Goal: Information Seeking & Learning: Learn about a topic

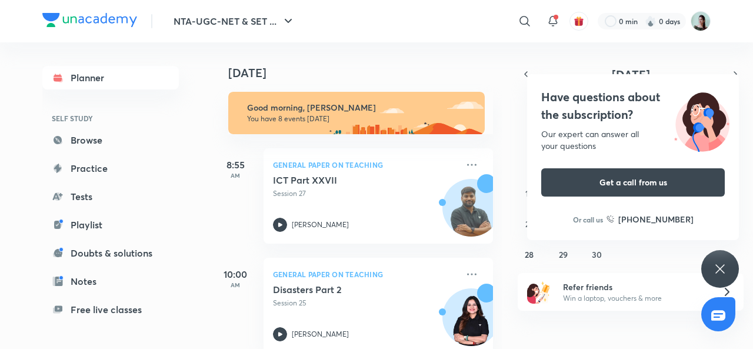
click at [527, 19] on icon at bounding box center [525, 21] width 10 height 10
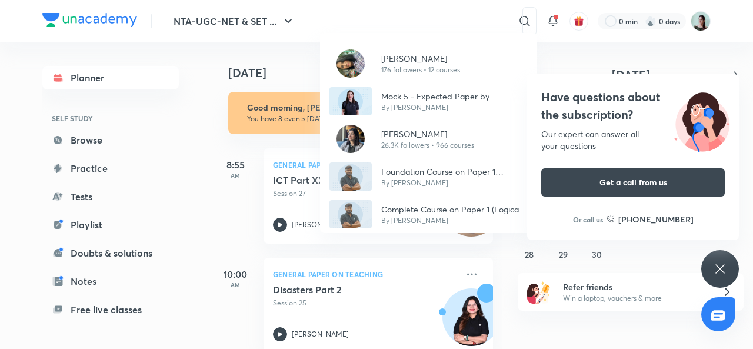
click at [192, 111] on div "Shikha Sharma 176 followers • 12 courses Mock 5 - Expected Paper by Hafsa Malik…" at bounding box center [376, 174] width 753 height 349
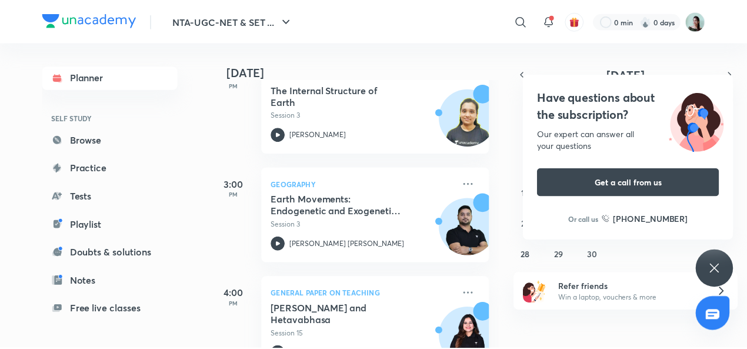
scroll to position [158, 0]
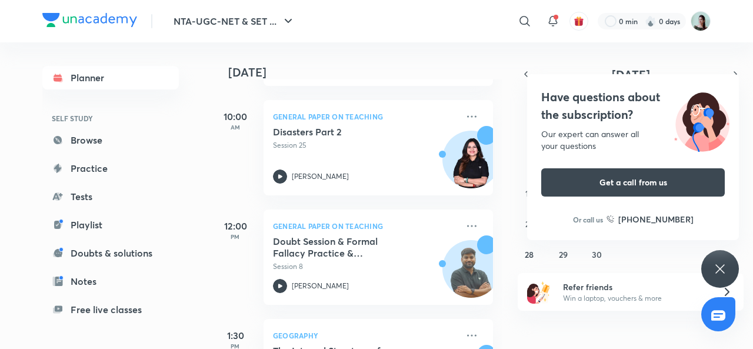
click at [527, 21] on icon at bounding box center [525, 21] width 10 height 10
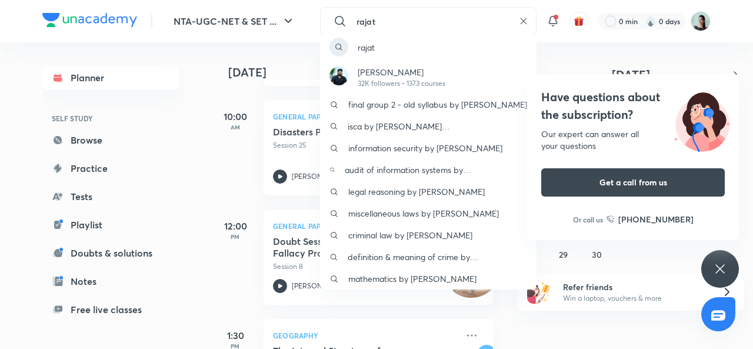
type input "rajat"
click at [391, 75] on p "[PERSON_NAME]" at bounding box center [402, 72] width 88 height 12
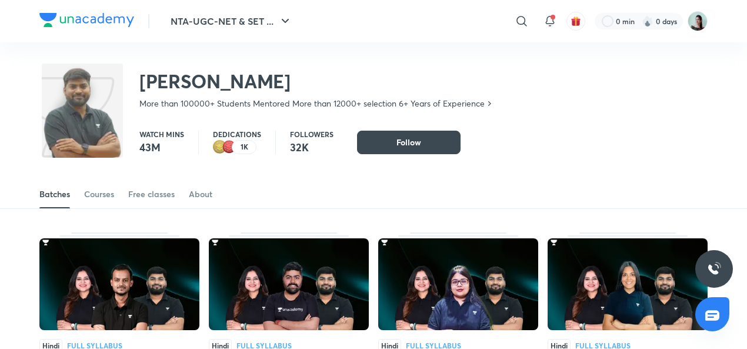
click at [105, 195] on div "Courses" at bounding box center [99, 194] width 30 height 12
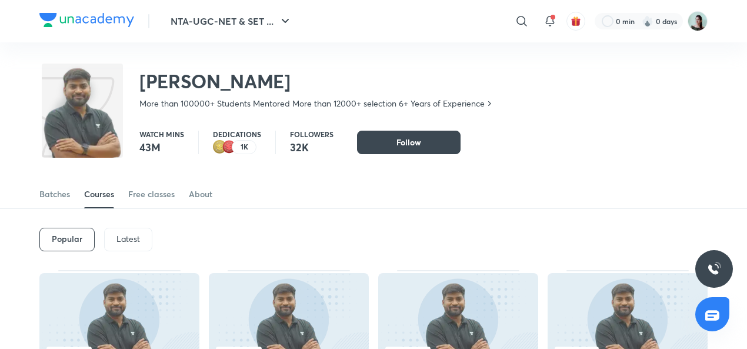
click at [128, 235] on p "Latest" at bounding box center [129, 238] width 24 height 9
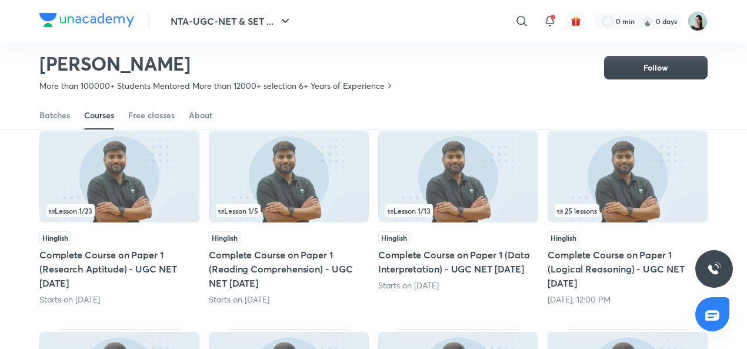
scroll to position [113, 0]
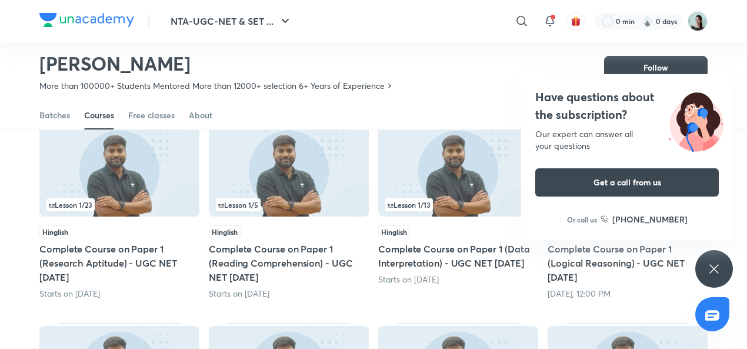
click at [725, 272] on div "Have questions about the subscription? Our expert can answer all your questions…" at bounding box center [714, 269] width 38 height 38
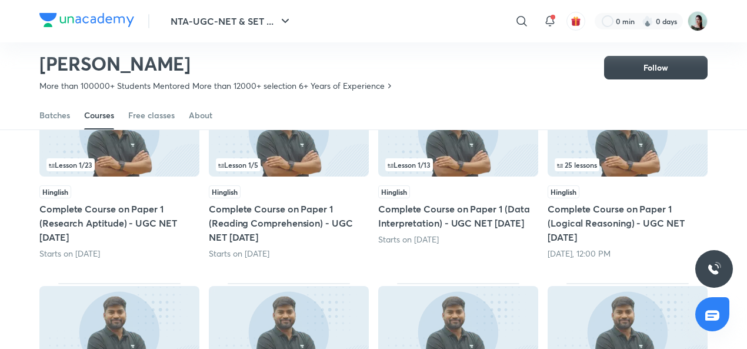
scroll to position [153, 0]
click at [666, 155] on img at bounding box center [628, 131] width 160 height 92
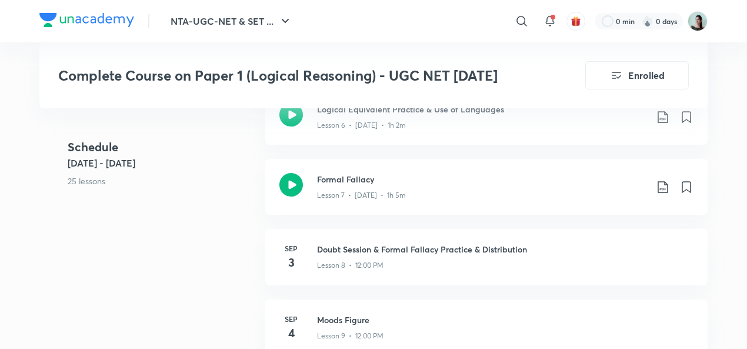
scroll to position [1023, 0]
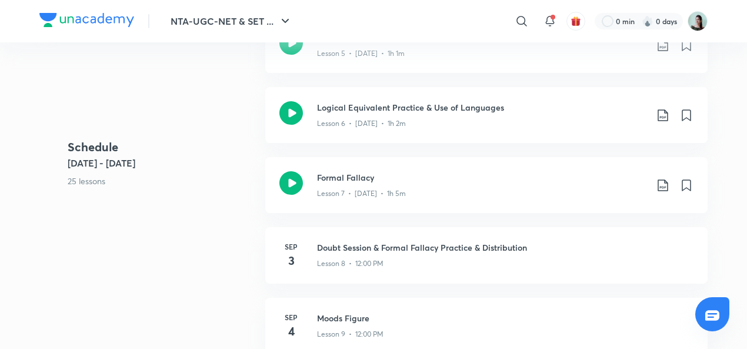
scroll to position [153, 0]
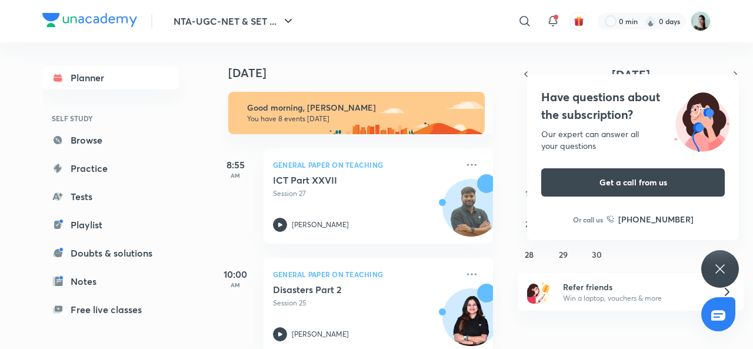
click at [734, 265] on div "Have questions about the subscription? Our expert can answer all your questions…" at bounding box center [720, 269] width 38 height 38
